Goal: Information Seeking & Learning: Learn about a topic

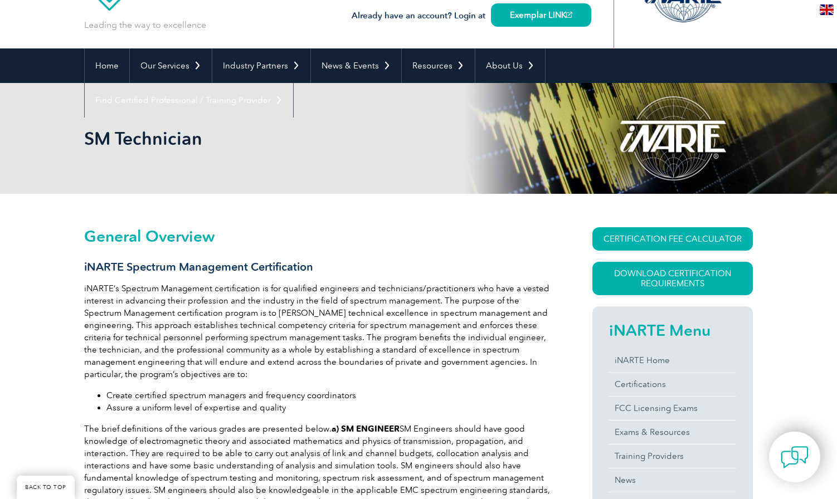
scroll to position [111, 0]
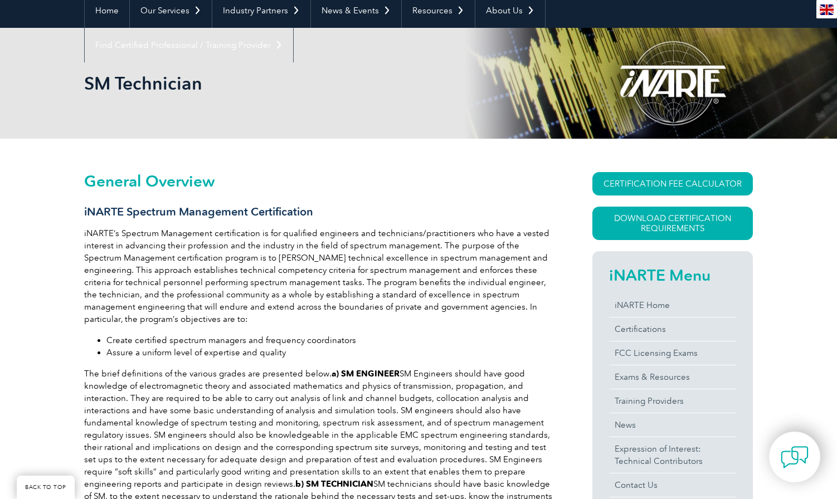
drag, startPoint x: 276, startPoint y: 231, endPoint x: 303, endPoint y: 231, distance: 26.7
click at [303, 231] on p "iNARTE’s Spectrum Management certification is for qualified engineers and techn…" at bounding box center [318, 276] width 468 height 98
drag, startPoint x: 303, startPoint y: 231, endPoint x: 243, endPoint y: 230, distance: 59.1
click at [248, 229] on p "iNARTE’s Spectrum Management certification is for qualified engineers and techn…" at bounding box center [318, 276] width 468 height 98
drag, startPoint x: 248, startPoint y: 229, endPoint x: 209, endPoint y: 319, distance: 98.1
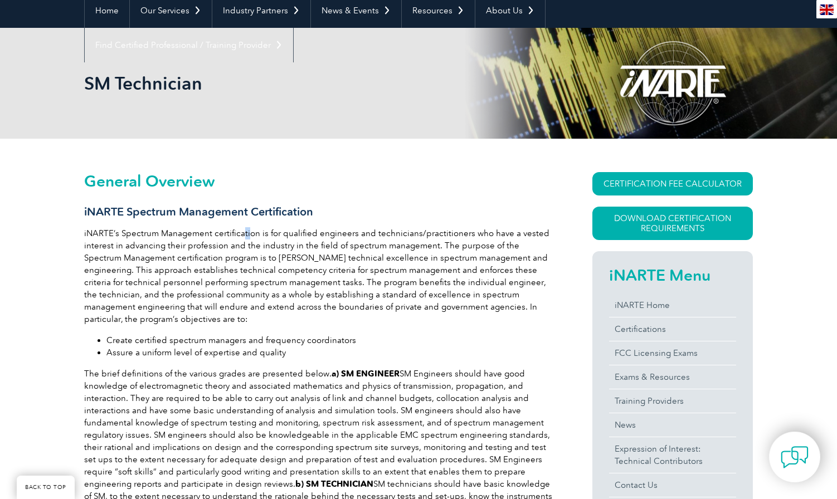
click at [209, 319] on p "iNARTE’s Spectrum Management certification is for qualified engineers and techn…" at bounding box center [318, 276] width 468 height 98
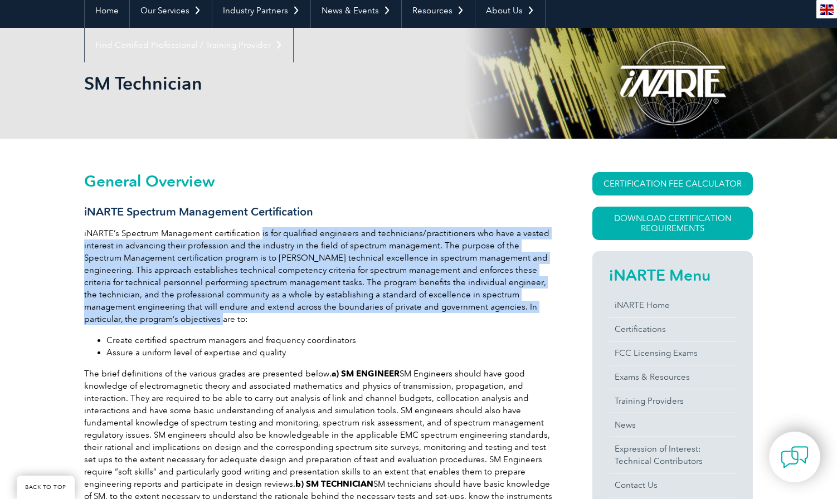
click at [209, 319] on p "iNARTE’s Spectrum Management certification is for qualified engineers and techn…" at bounding box center [318, 276] width 468 height 98
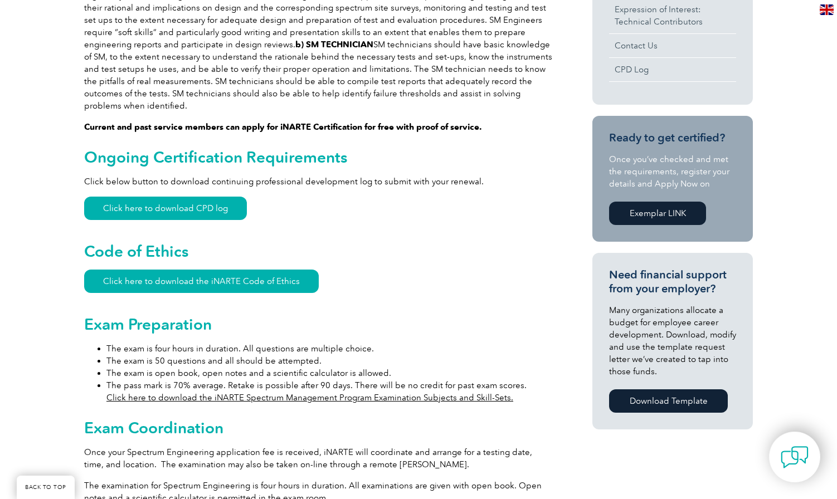
scroll to position [557, 0]
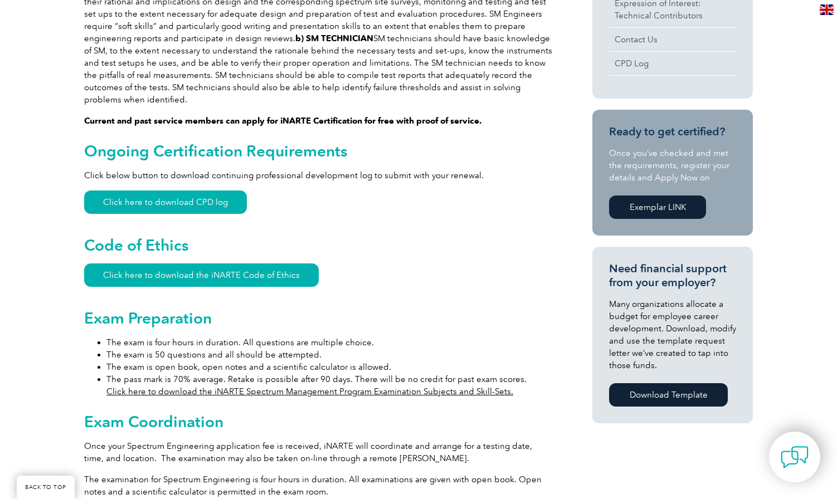
drag, startPoint x: 121, startPoint y: 325, endPoint x: 326, endPoint y: 344, distance: 205.9
click at [326, 344] on ul "The exam is four hours in duration. All questions are multiple choice. The exam…" at bounding box center [318, 367] width 468 height 61
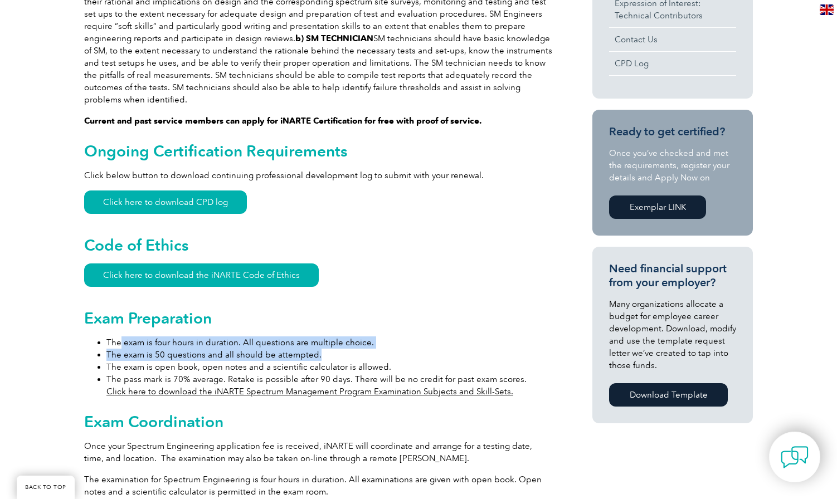
click at [326, 349] on li "The exam is 50 questions and all should be attempted." at bounding box center [329, 355] width 446 height 12
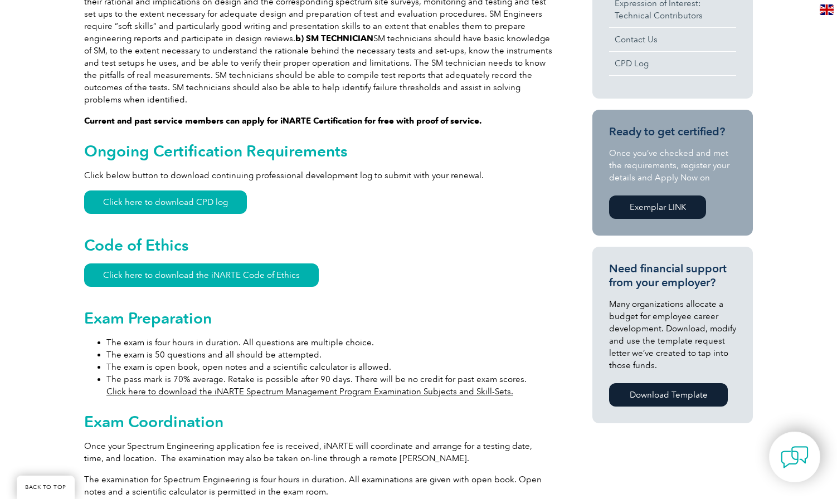
drag, startPoint x: 206, startPoint y: 358, endPoint x: 515, endPoint y: 370, distance: 308.9
click at [515, 370] on ul "The exam is four hours in duration. All questions are multiple choice. The exam…" at bounding box center [318, 367] width 468 height 61
click at [516, 373] on li "The pass mark is 70% average. Retake is possible after 90 days. There will be n…" at bounding box center [329, 385] width 446 height 25
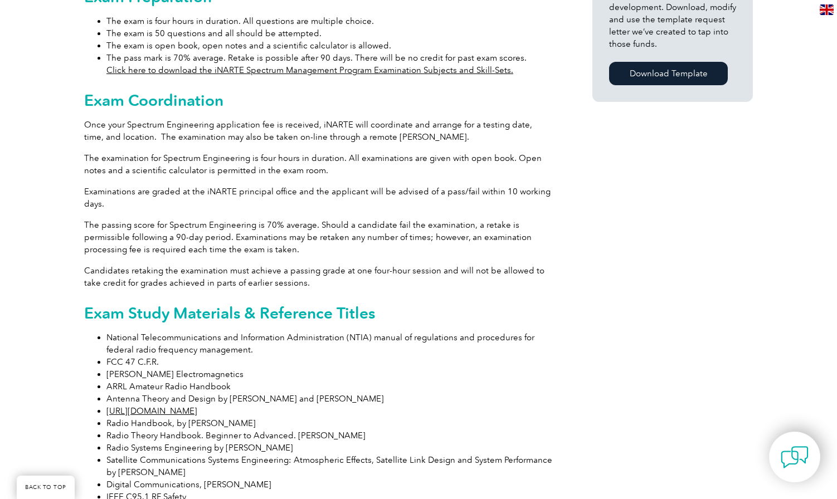
scroll to position [780, 0]
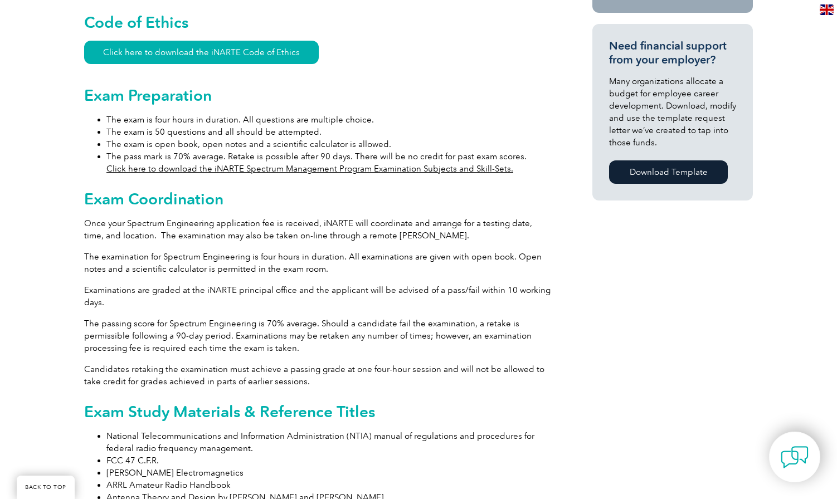
click at [290, 164] on link "Click here to download the iNARTE Spectrum Management Program Examination Subje…" at bounding box center [309, 169] width 407 height 10
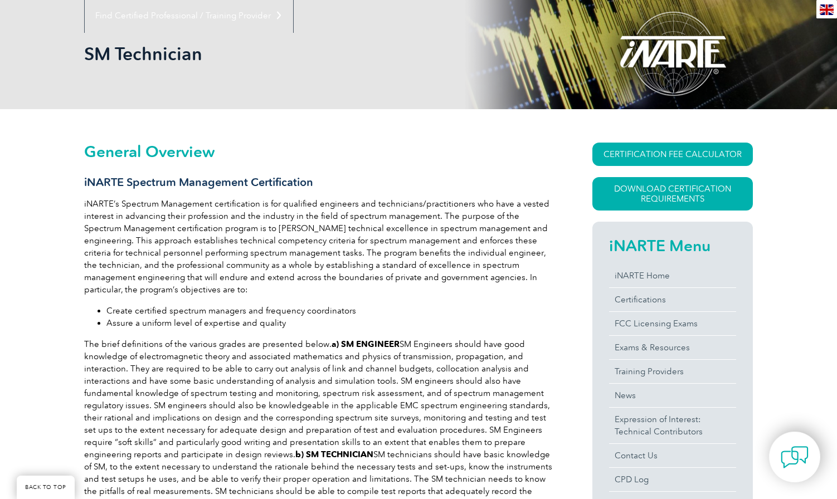
scroll to position [167, 0]
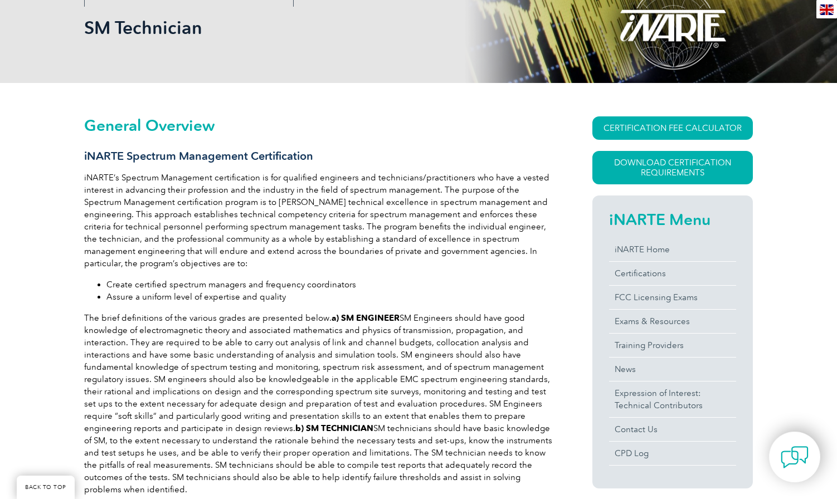
drag, startPoint x: 130, startPoint y: 155, endPoint x: 320, endPoint y: 149, distance: 189.5
click at [320, 149] on h3 "iNARTE Spectrum Management Certification" at bounding box center [318, 156] width 468 height 14
click at [651, 131] on link "CERTIFICATION FEE CALCULATOR" at bounding box center [672, 127] width 160 height 23
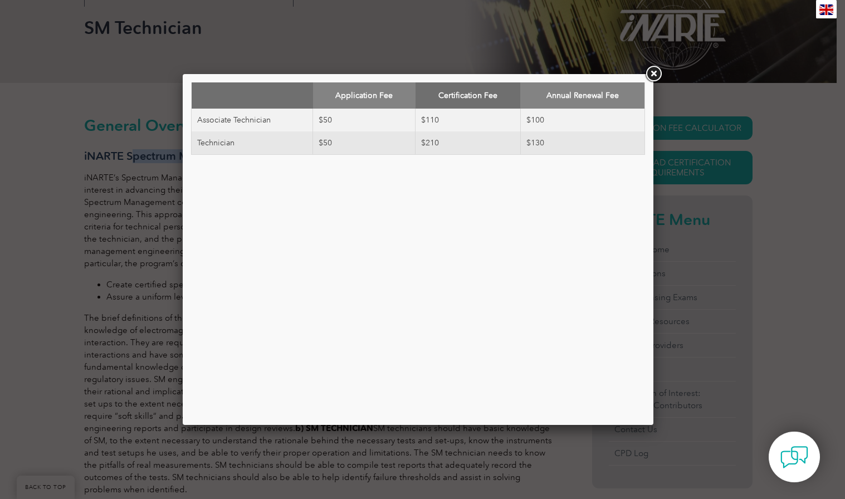
click at [649, 75] on link at bounding box center [654, 74] width 20 height 20
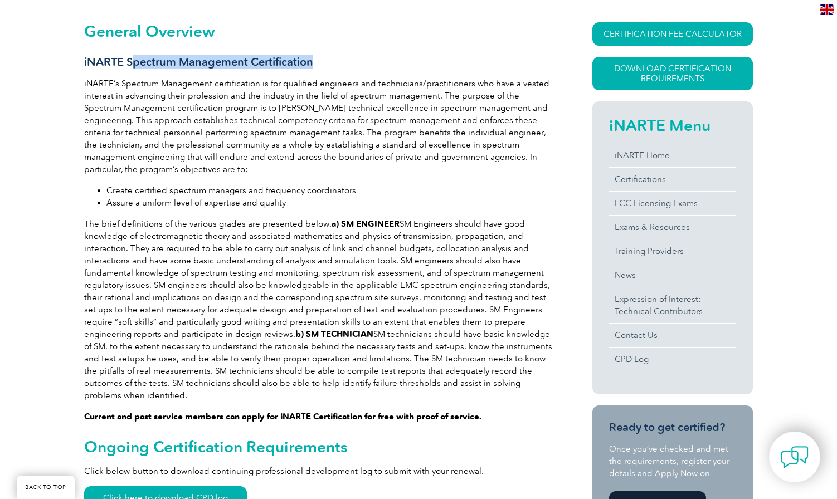
scroll to position [279, 0]
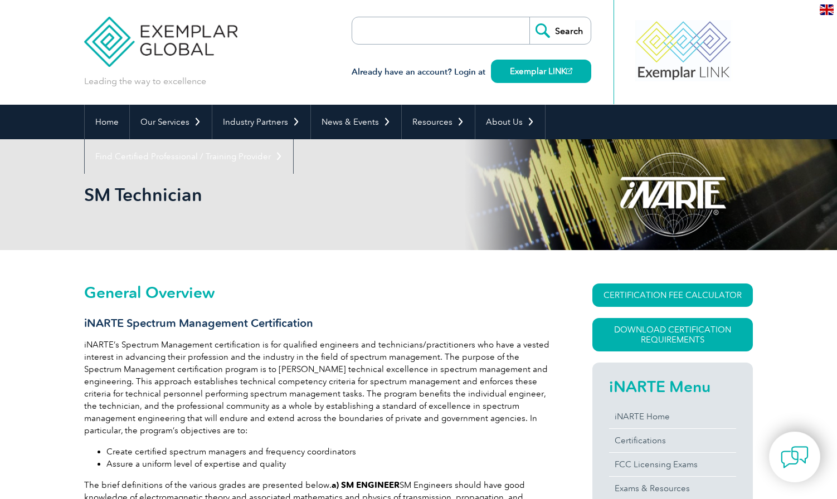
scroll to position [111, 0]
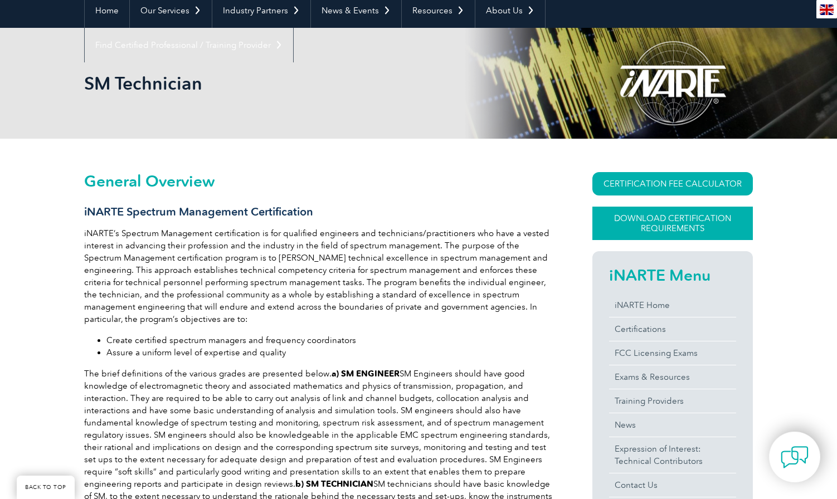
click at [640, 227] on link "Download Certification Requirements" at bounding box center [672, 223] width 160 height 33
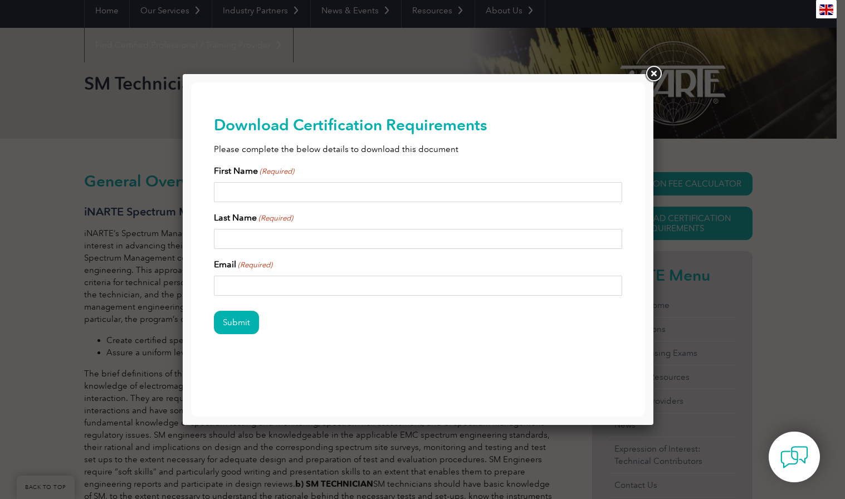
click at [651, 74] on link at bounding box center [654, 74] width 20 height 20
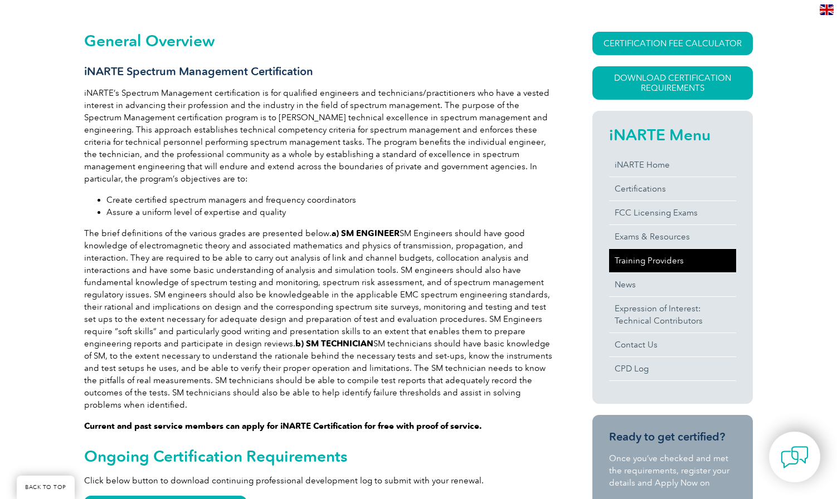
scroll to position [279, 0]
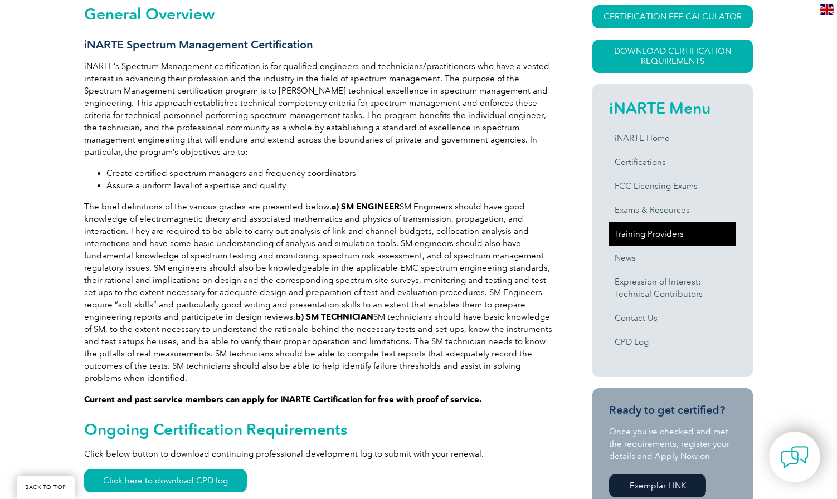
click at [666, 231] on link "Training Providers" at bounding box center [672, 233] width 127 height 23
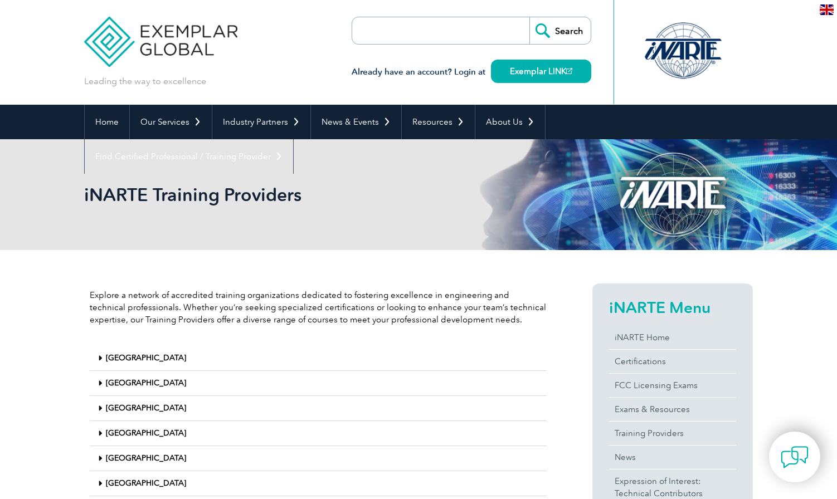
scroll to position [111, 0]
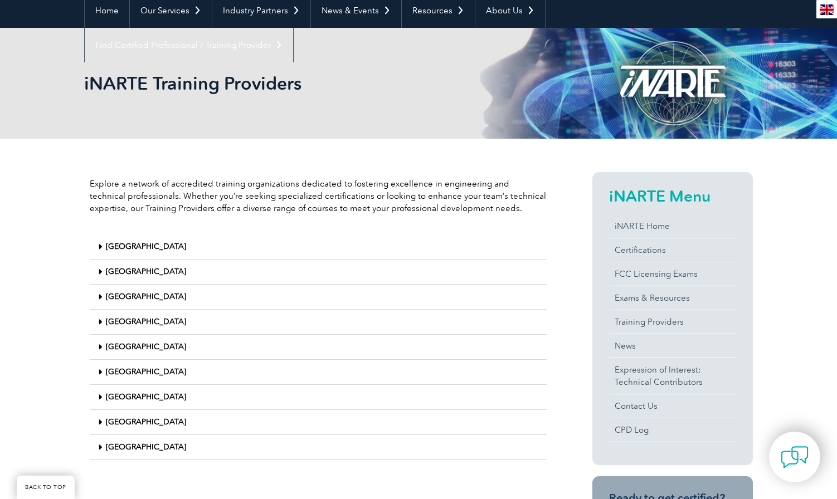
drag, startPoint x: 109, startPoint y: 445, endPoint x: 120, endPoint y: 443, distance: 10.7
click at [120, 443] on link "United States" at bounding box center [146, 446] width 80 height 9
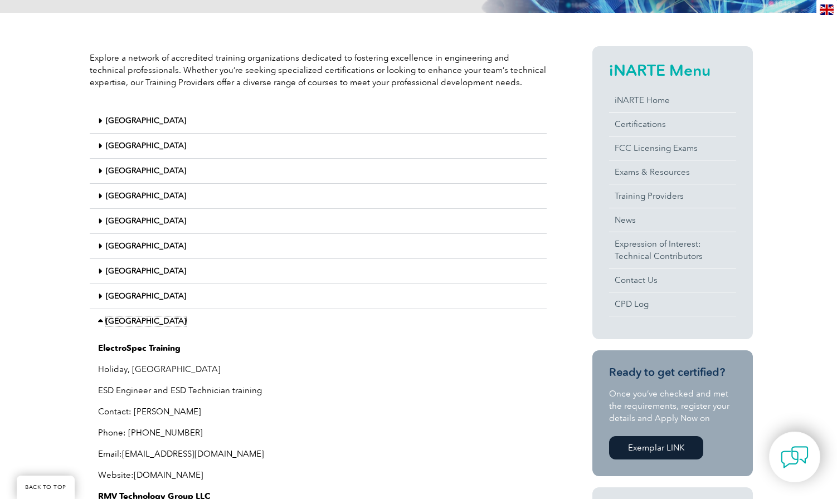
scroll to position [223, 0]
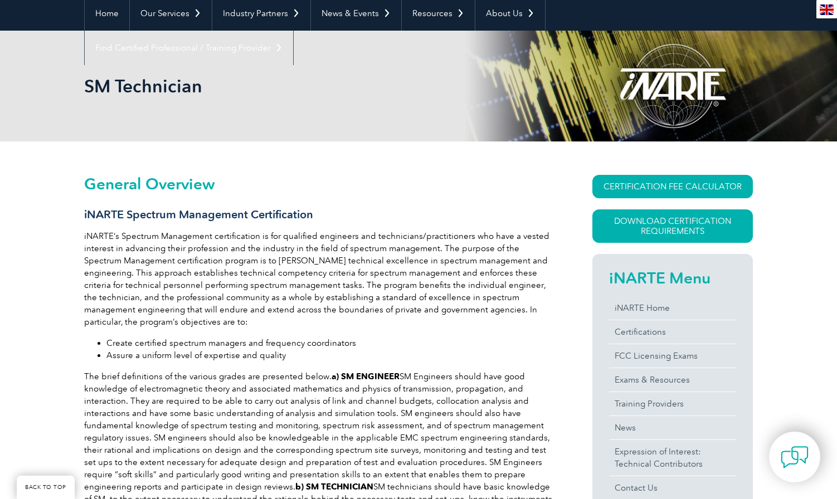
scroll to position [111, 0]
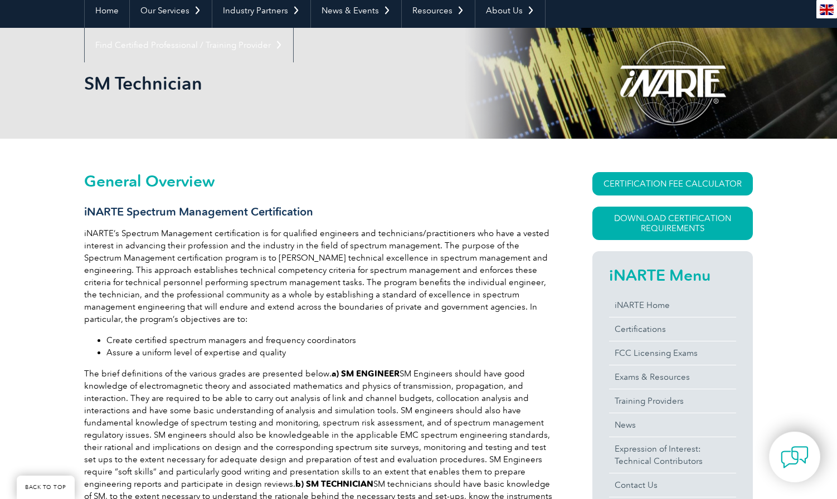
drag, startPoint x: 85, startPoint y: 213, endPoint x: 313, endPoint y: 210, distance: 227.9
click at [313, 210] on h3 "iNARTE Spectrum Management Certification" at bounding box center [318, 212] width 468 height 14
drag, startPoint x: 313, startPoint y: 210, endPoint x: 296, endPoint y: 205, distance: 16.9
